Goal: Information Seeking & Learning: Learn about a topic

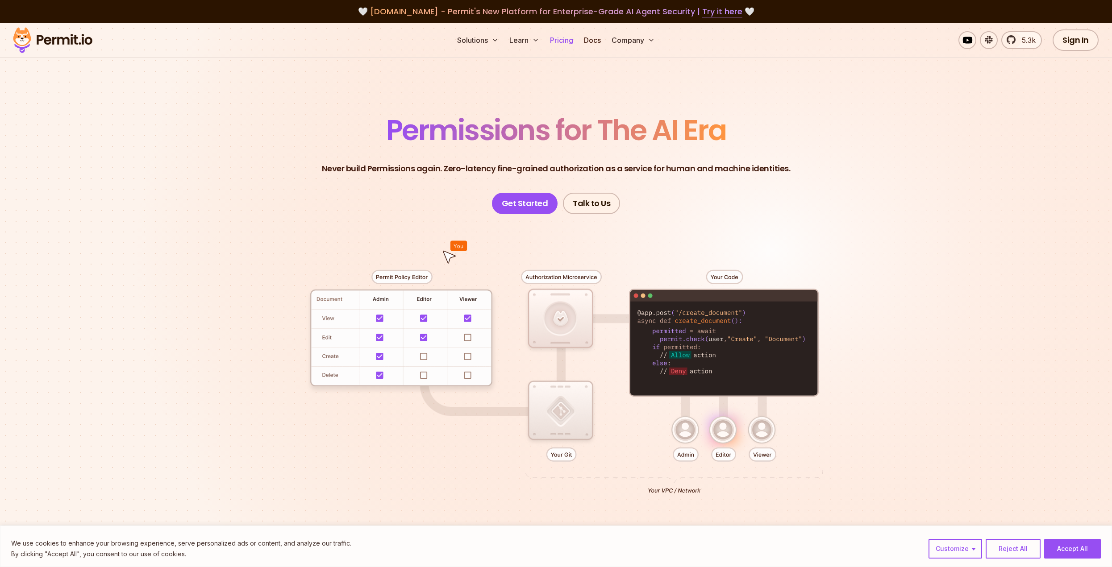
click at [561, 39] on link "Pricing" at bounding box center [561, 40] width 30 height 18
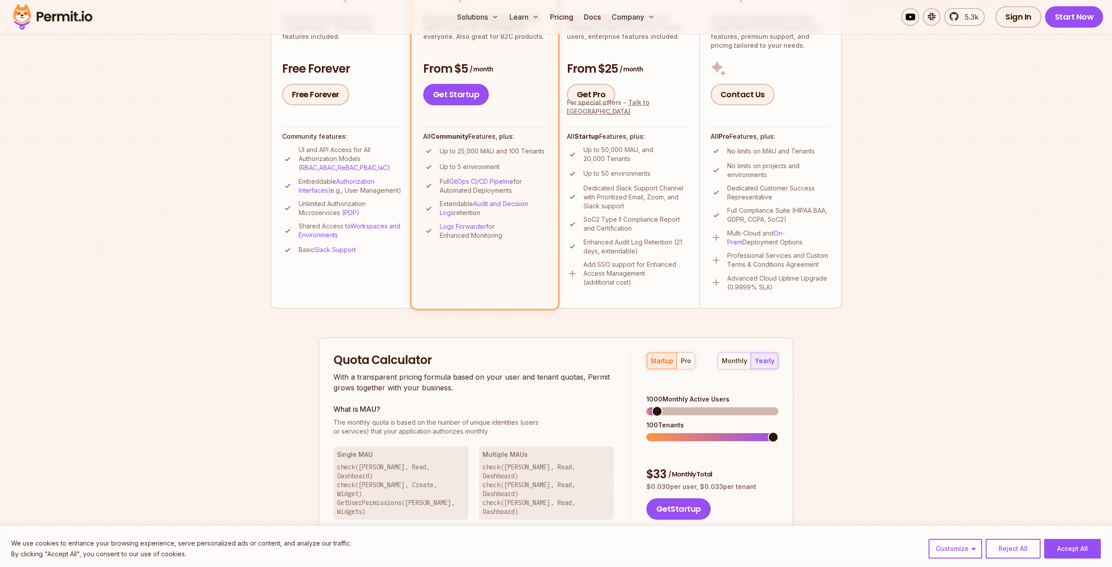
scroll to position [357, 0]
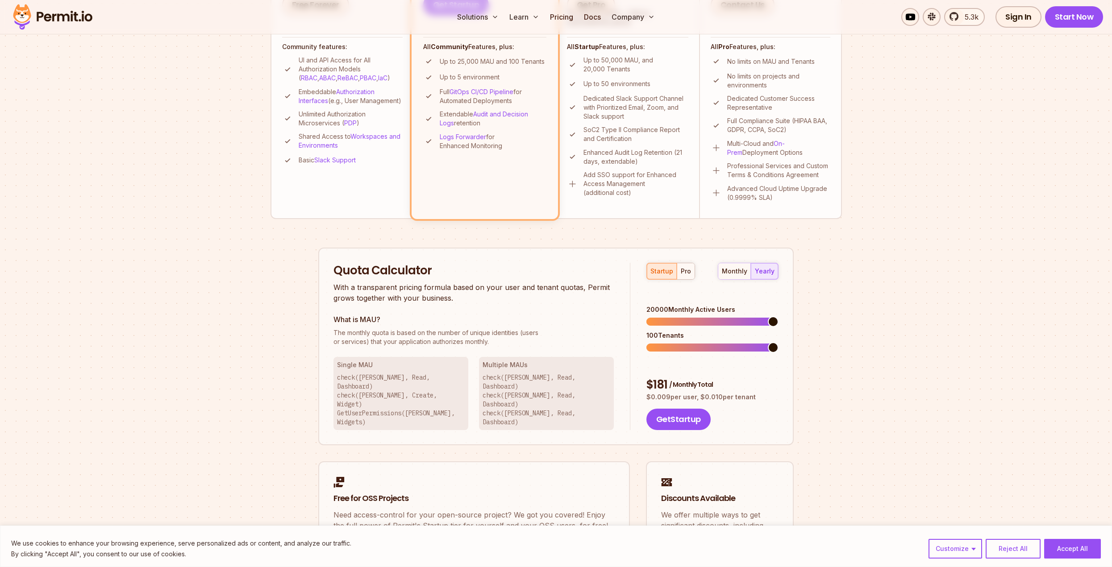
click at [778, 323] on span at bounding box center [773, 321] width 11 height 11
click at [778, 348] on span at bounding box center [773, 347] width 11 height 11
click at [732, 272] on div "monthly" at bounding box center [734, 271] width 25 height 9
click at [734, 272] on div "monthly yearly" at bounding box center [748, 271] width 61 height 17
click at [736, 272] on div "monthly yearly" at bounding box center [748, 271] width 61 height 17
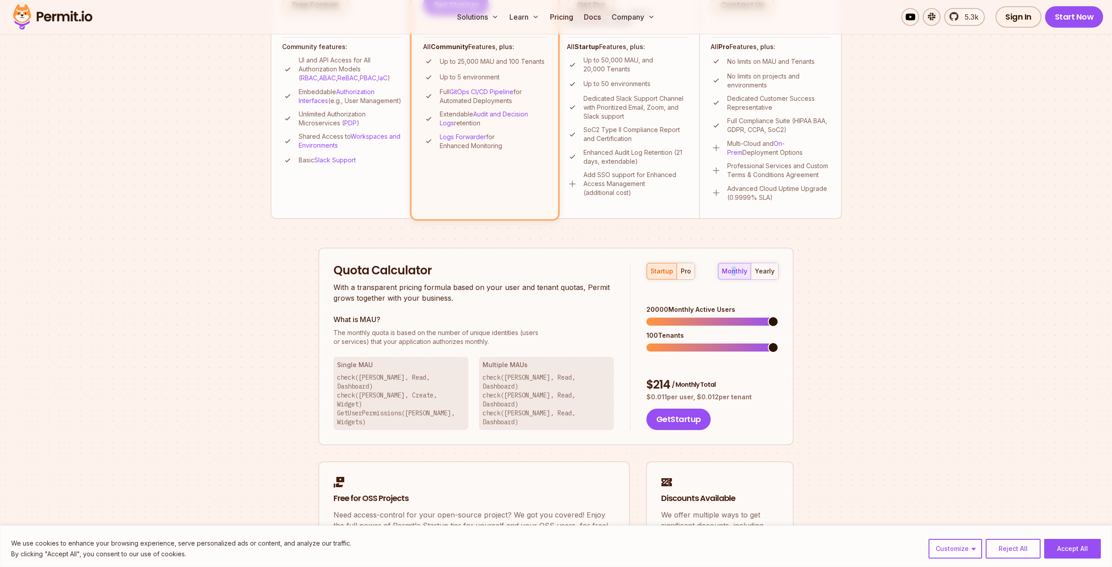
click at [686, 274] on div "pro" at bounding box center [686, 271] width 10 height 9
drag, startPoint x: 698, startPoint y: 315, endPoint x: 694, endPoint y: 305, distance: 10.4
click at [718, 312] on div "20000 Monthly Active Users 7000 Tenants" at bounding box center [712, 328] width 132 height 46
click at [690, 318] on span at bounding box center [668, 322] width 44 height 8
click at [778, 318] on span at bounding box center [773, 321] width 11 height 11
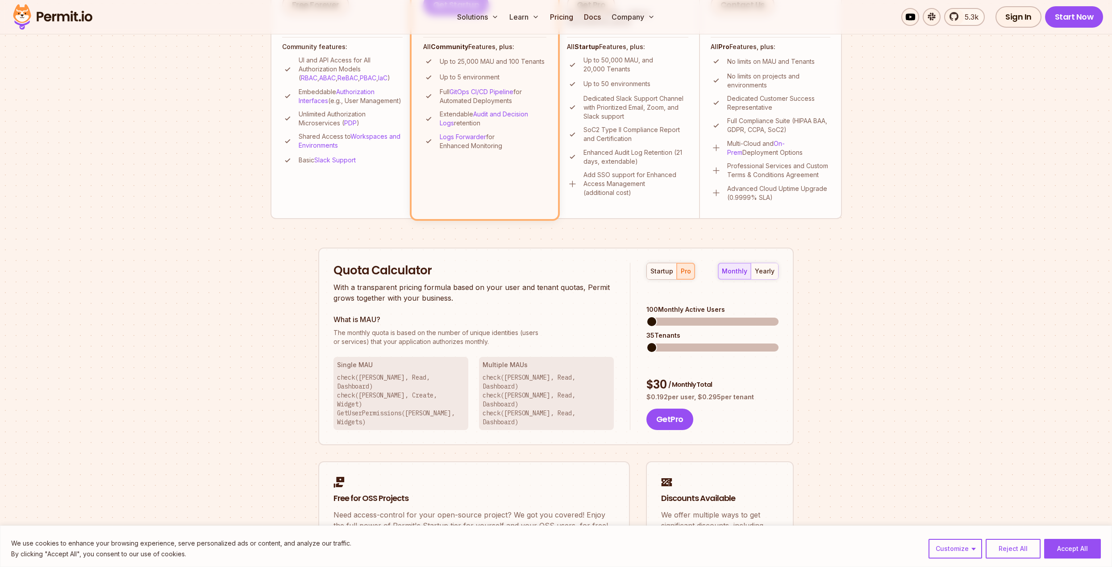
click at [646, 324] on span at bounding box center [651, 321] width 11 height 11
click at [646, 342] on span at bounding box center [651, 347] width 11 height 11
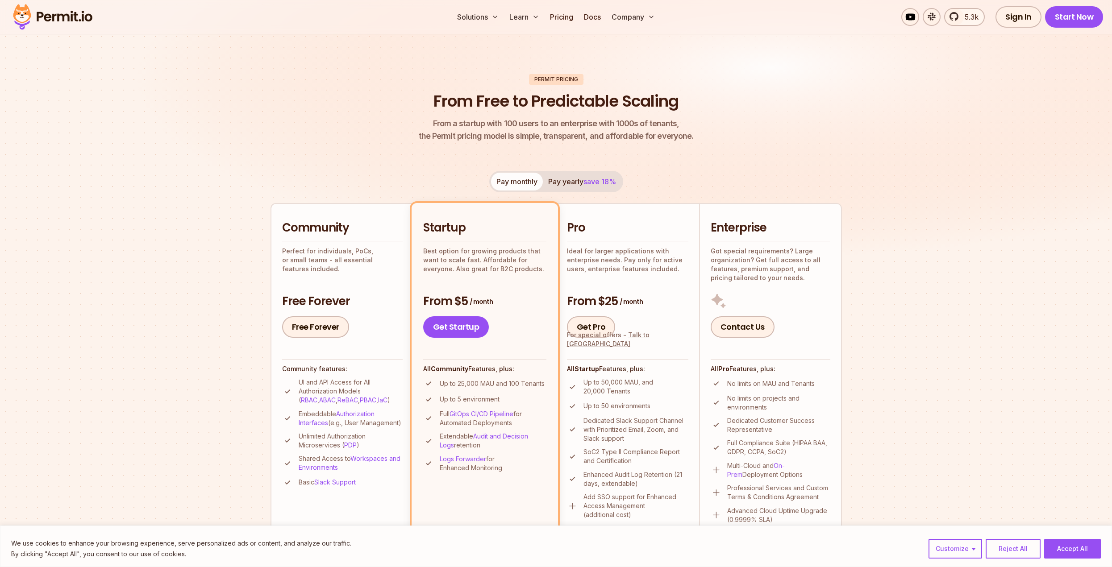
scroll to position [0, 0]
